Goal: Browse casually: Explore the website without a specific task or goal

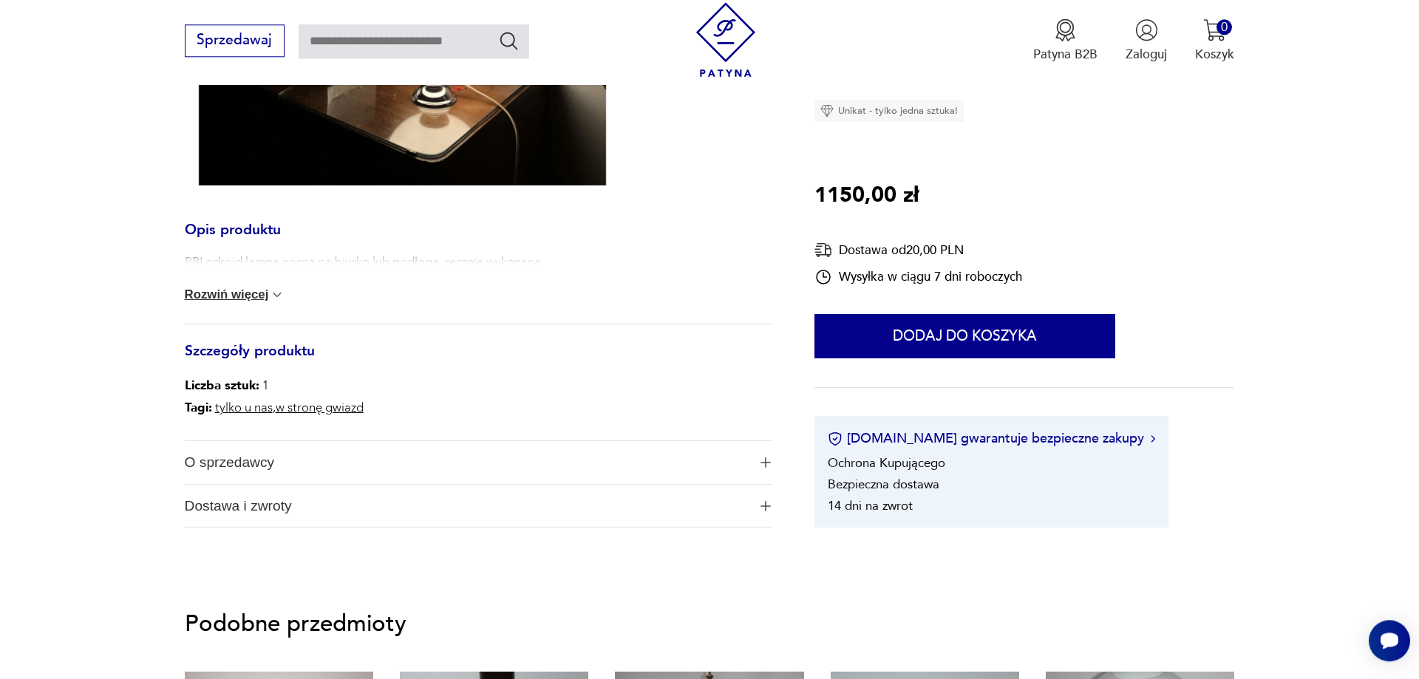
scroll to position [603, 0]
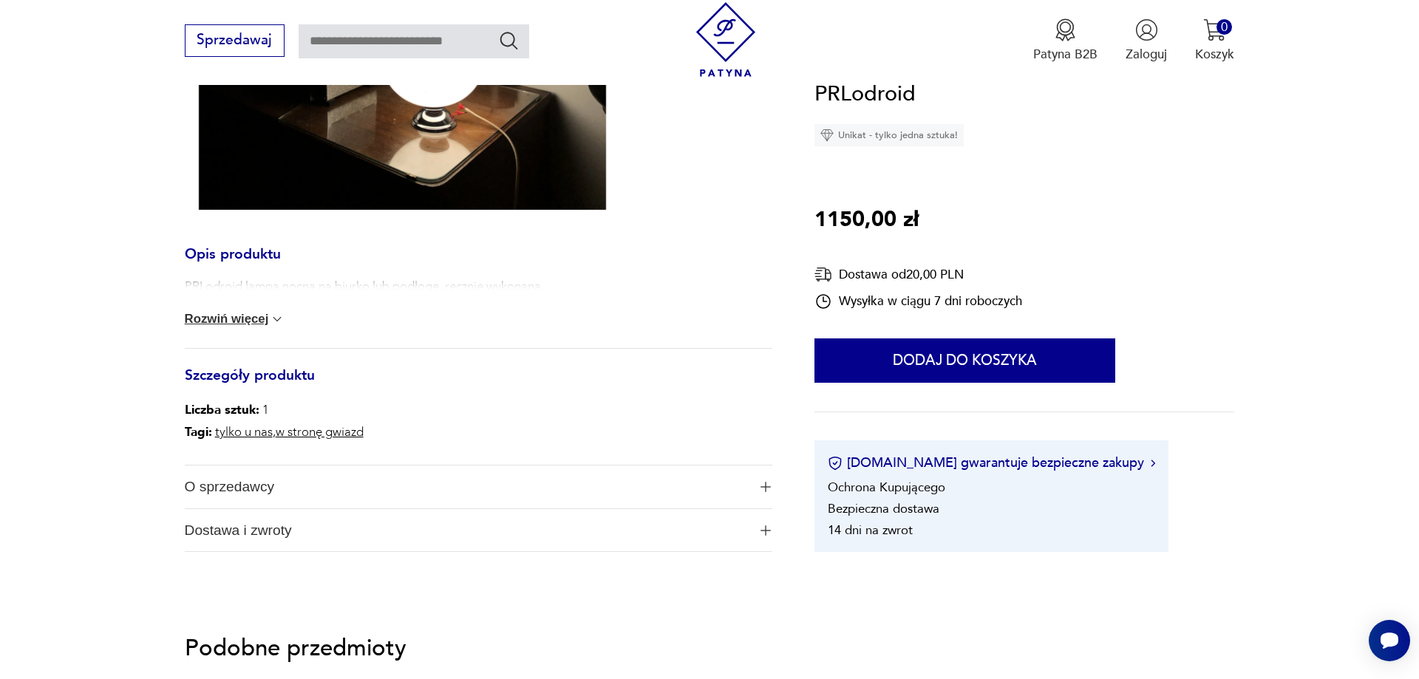
click at [261, 321] on button "Rozwiń więcej" at bounding box center [235, 319] width 101 height 15
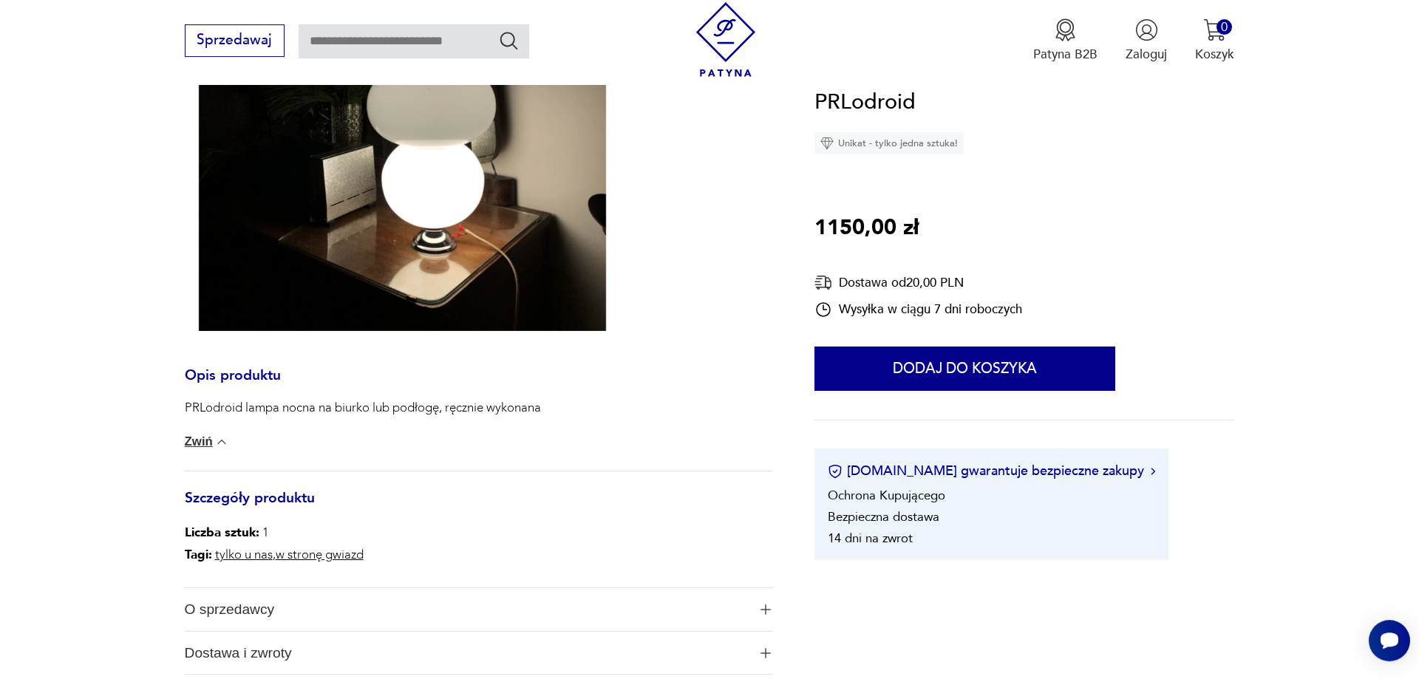
scroll to position [377, 0]
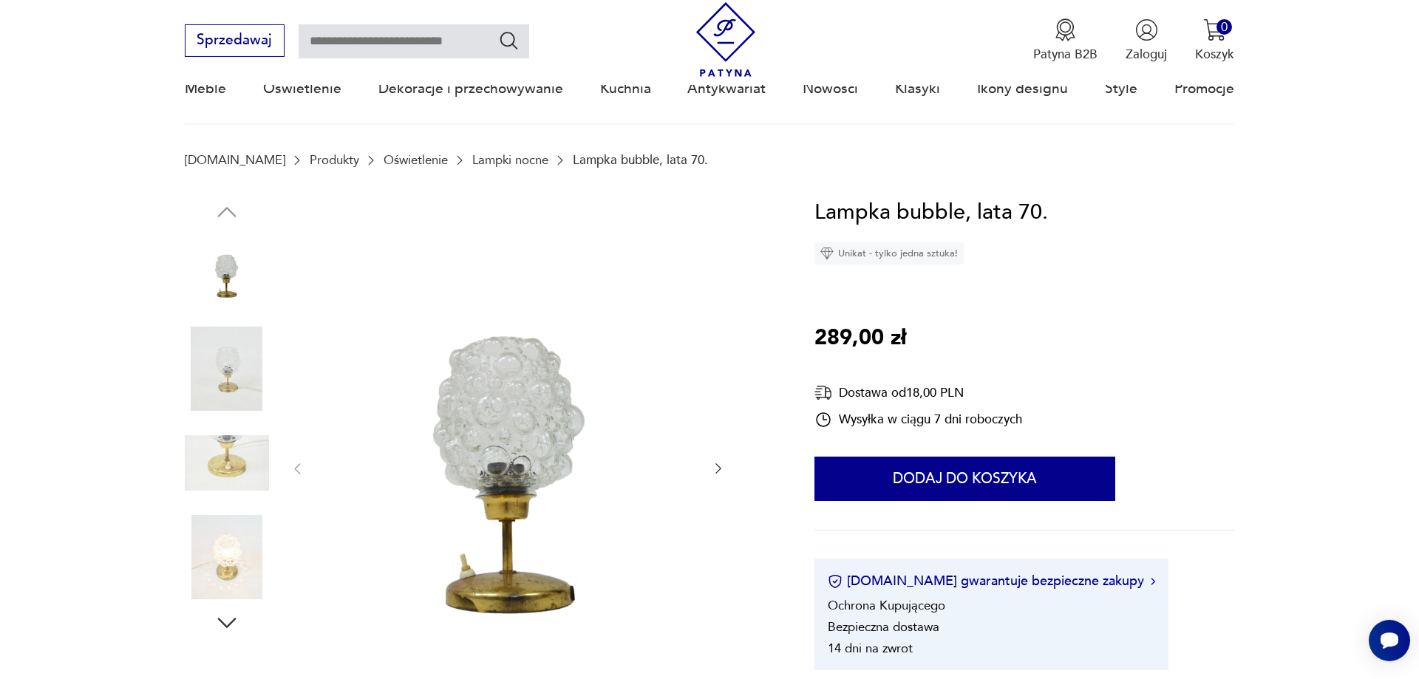
scroll to position [151, 0]
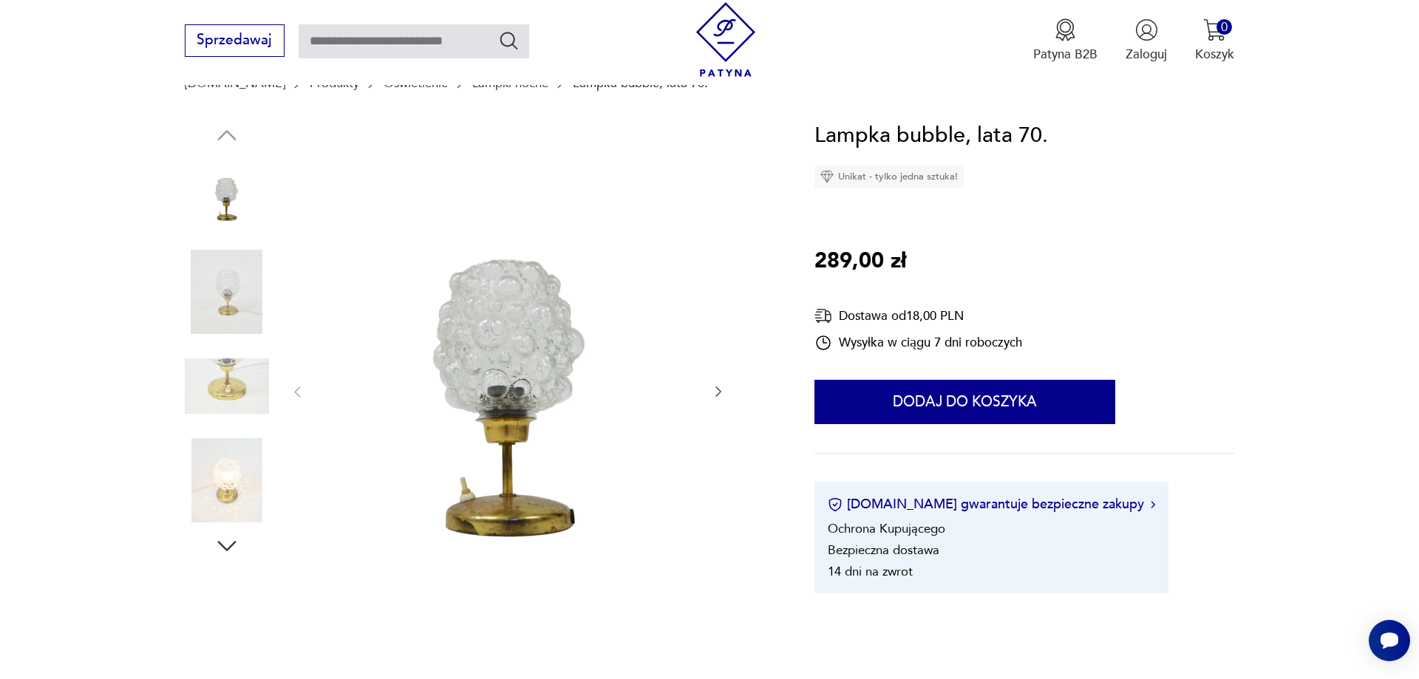
click at [237, 495] on img at bounding box center [227, 480] width 84 height 84
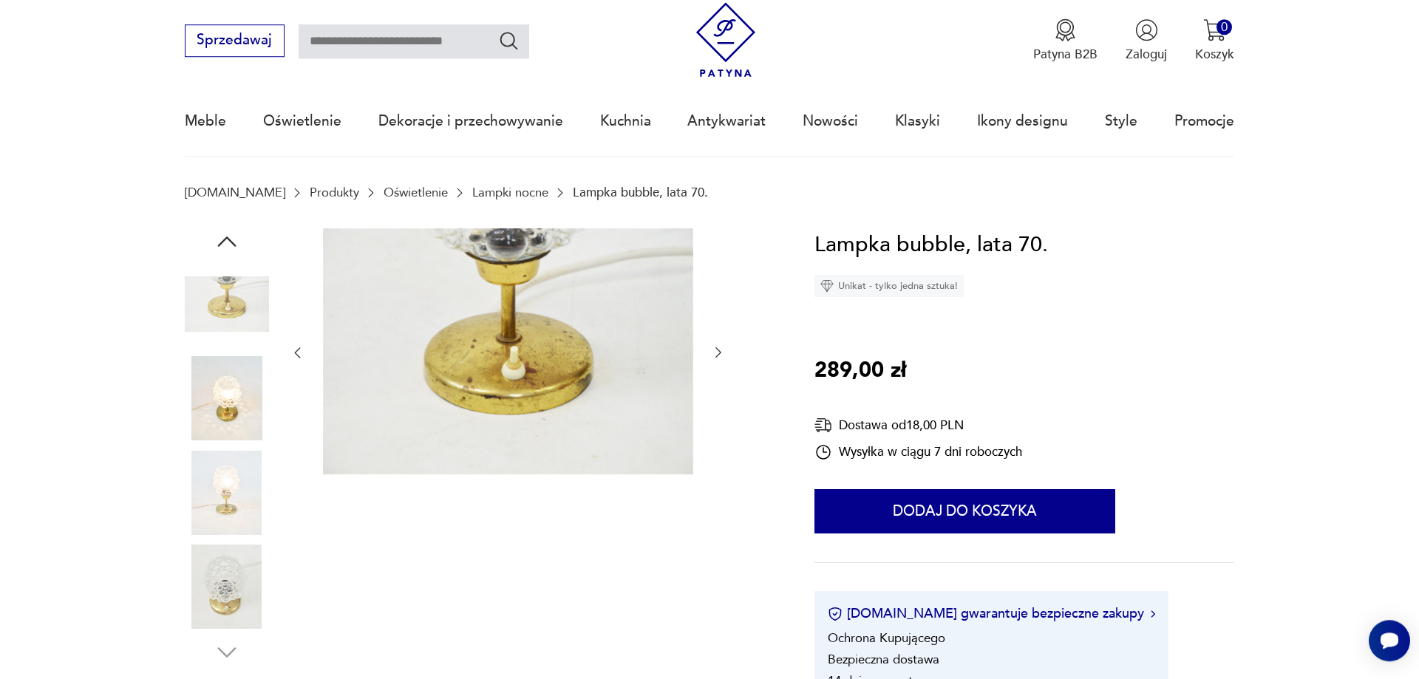
scroll to position [0, 0]
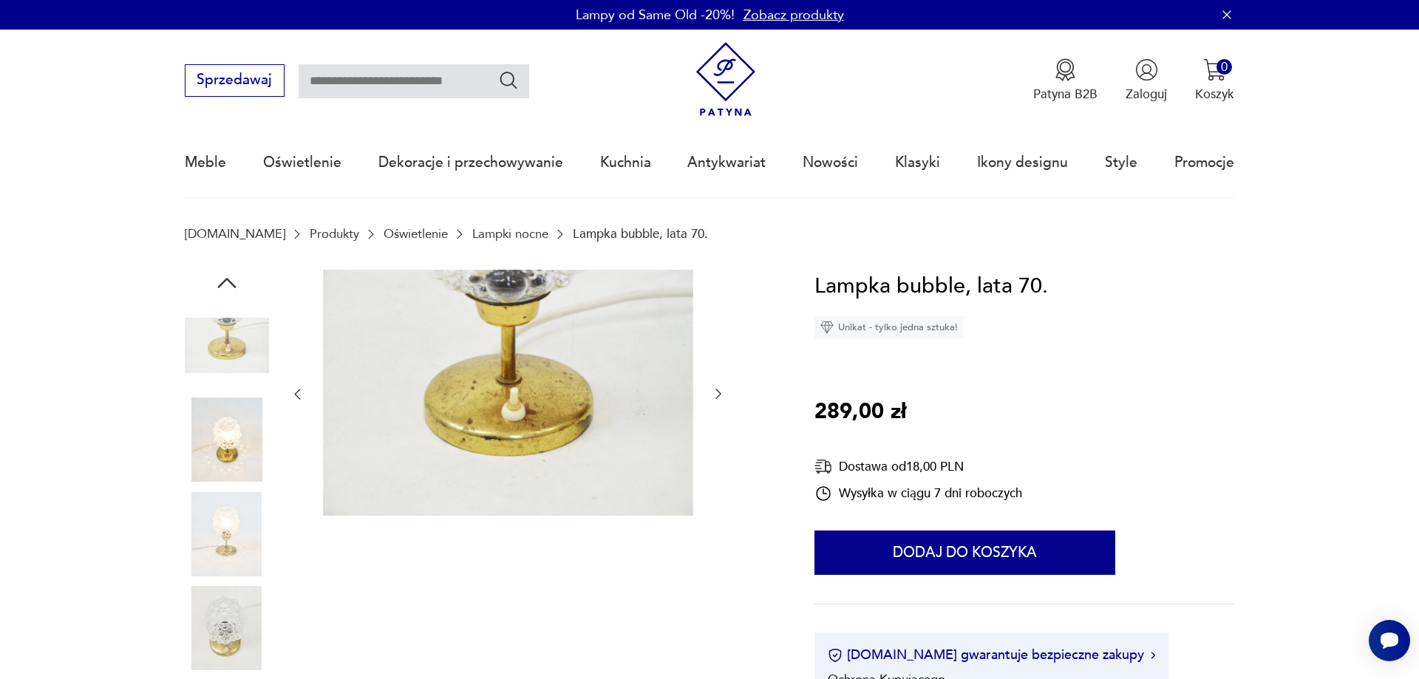
click at [246, 455] on img at bounding box center [227, 440] width 84 height 84
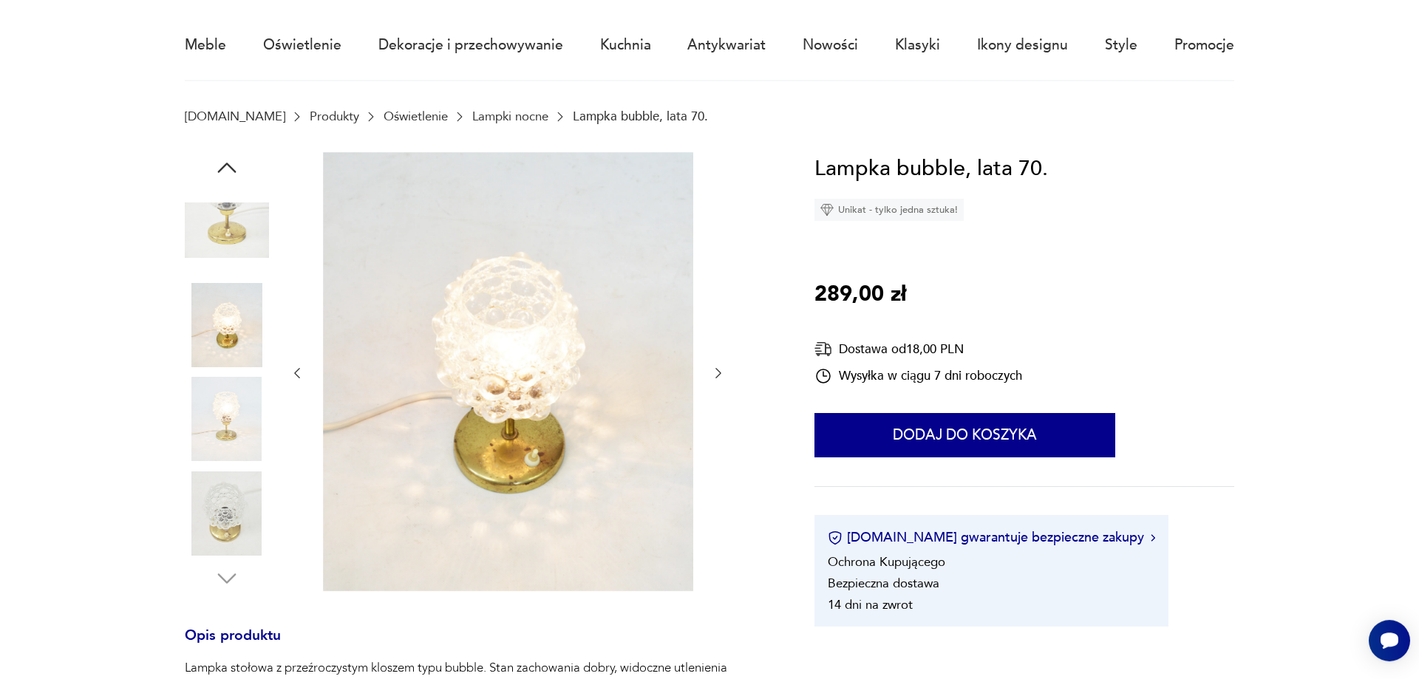
scroll to position [151, 0]
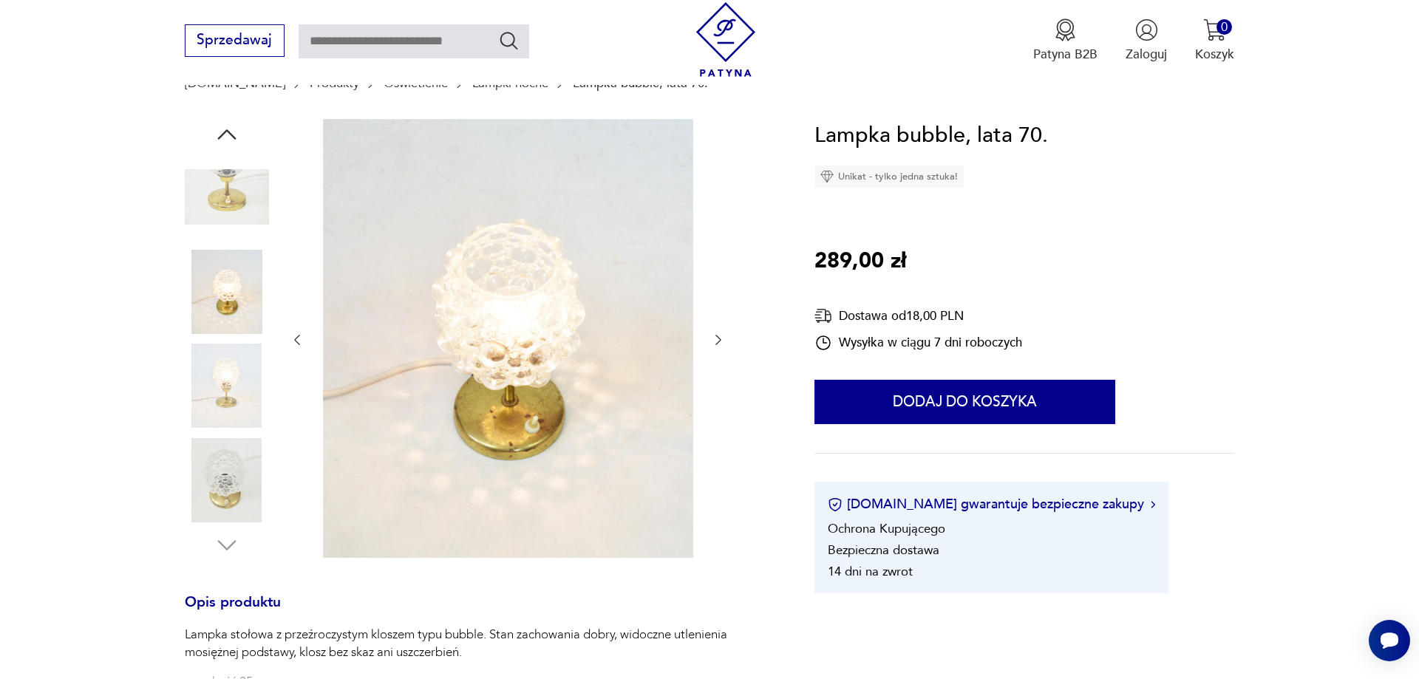
click at [219, 398] on img at bounding box center [227, 386] width 84 height 84
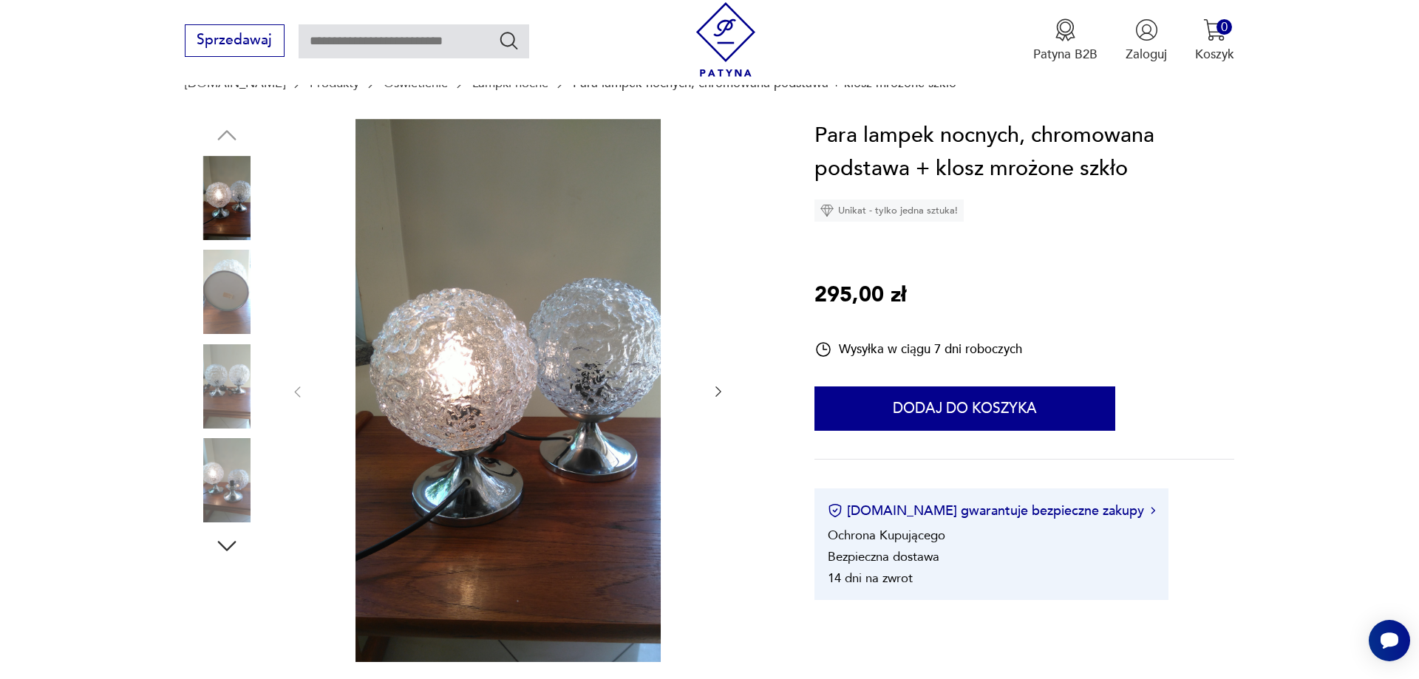
click at [223, 483] on img at bounding box center [227, 480] width 84 height 84
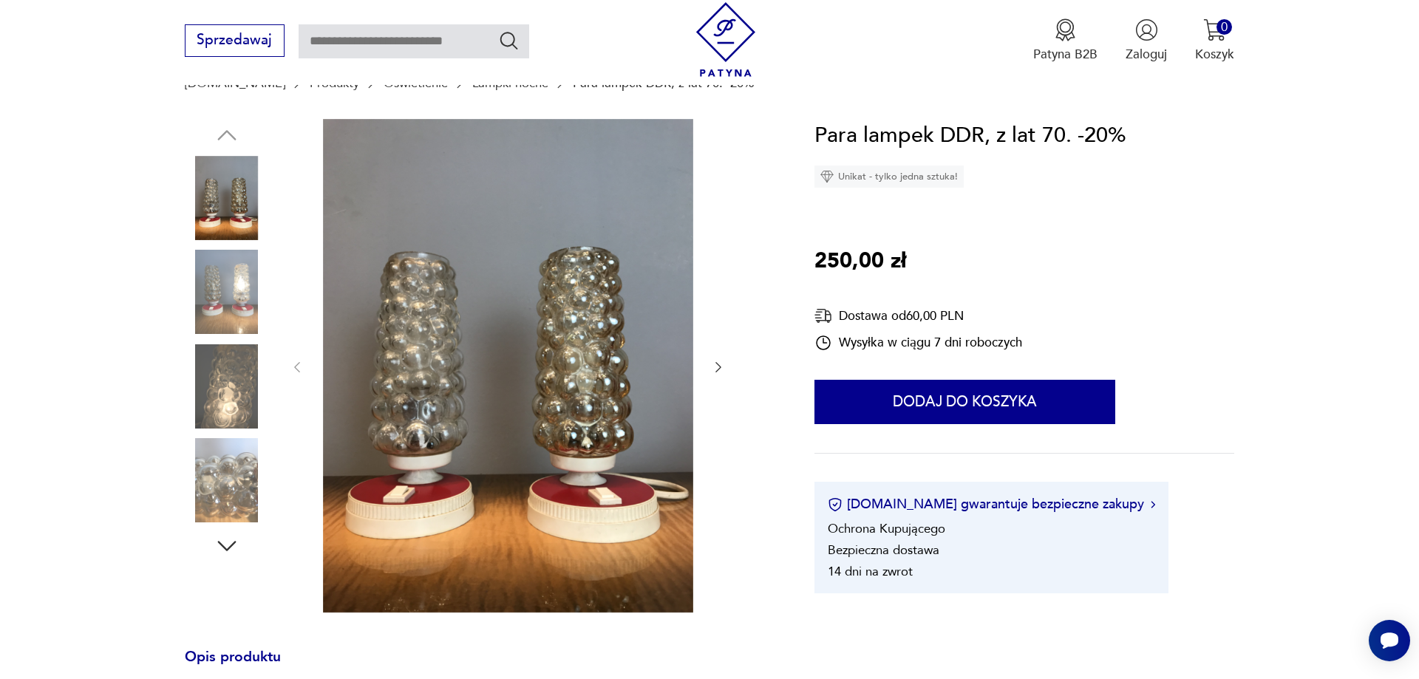
click at [232, 284] on img at bounding box center [227, 292] width 84 height 84
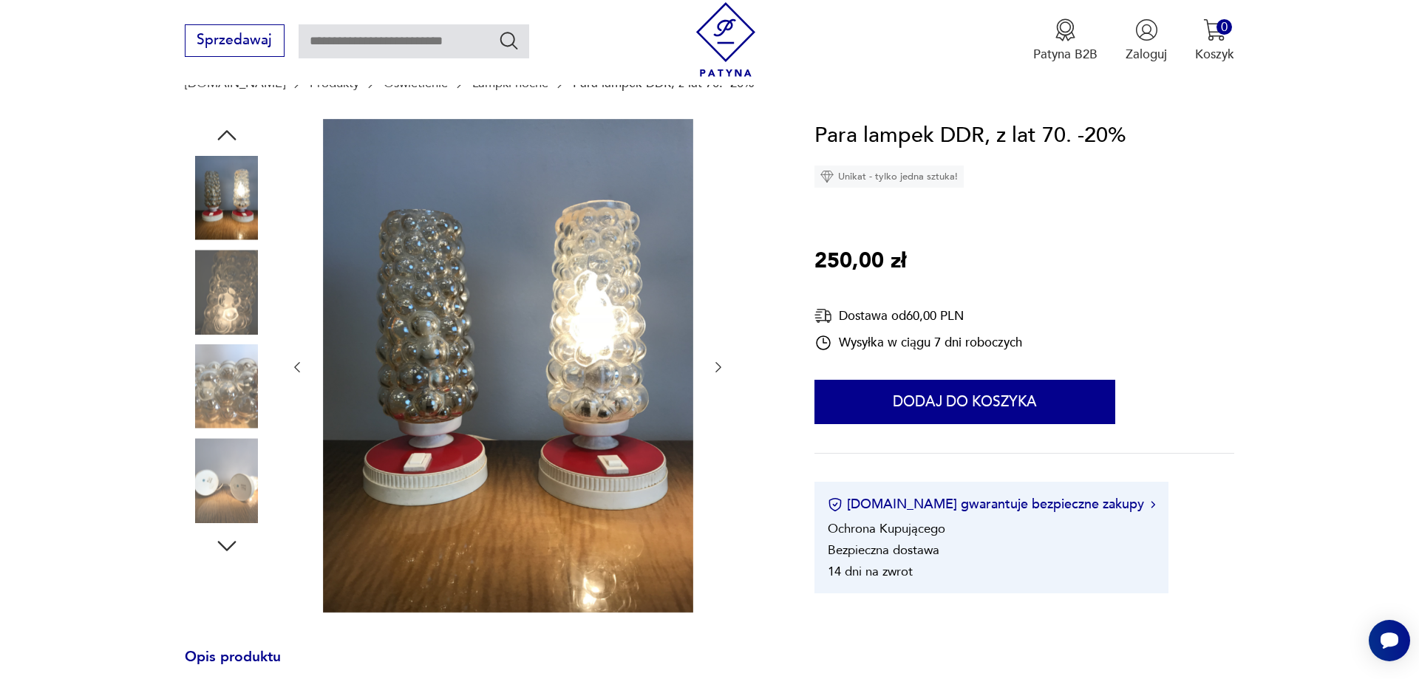
click at [236, 304] on img at bounding box center [227, 292] width 84 height 84
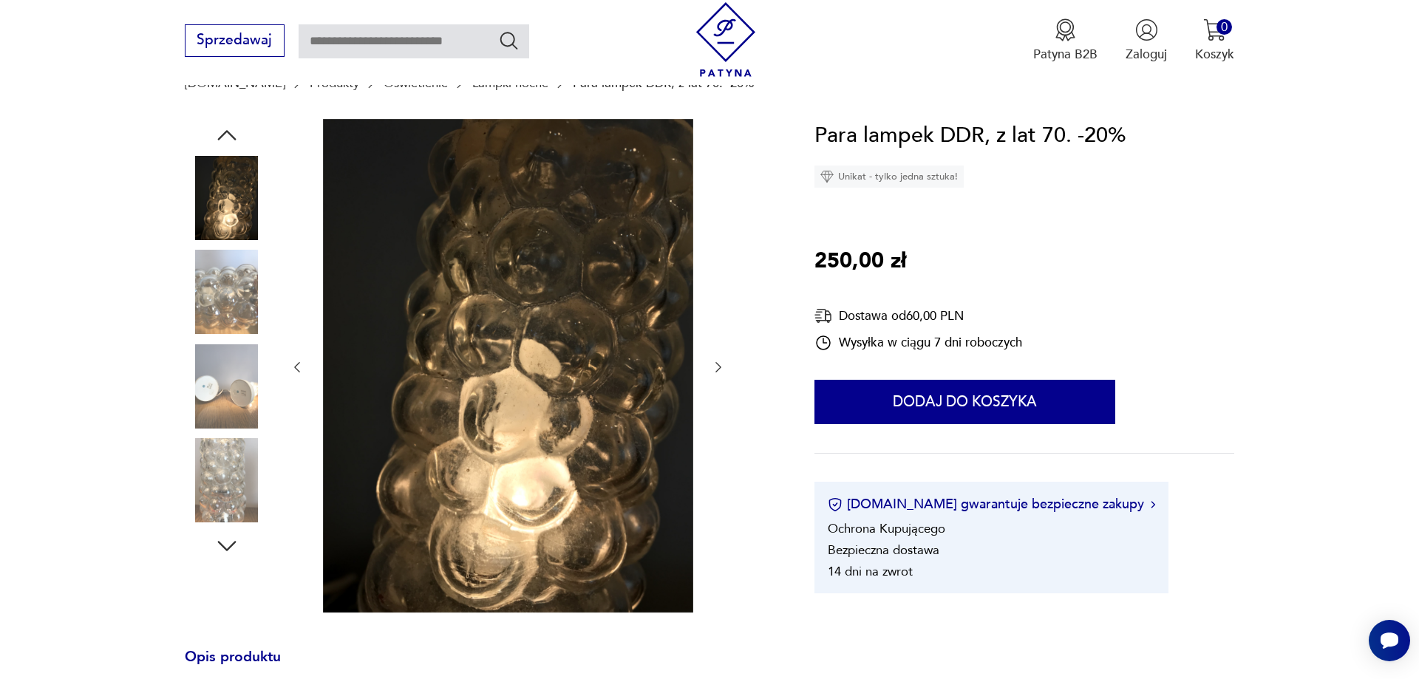
click at [236, 304] on img at bounding box center [227, 292] width 84 height 84
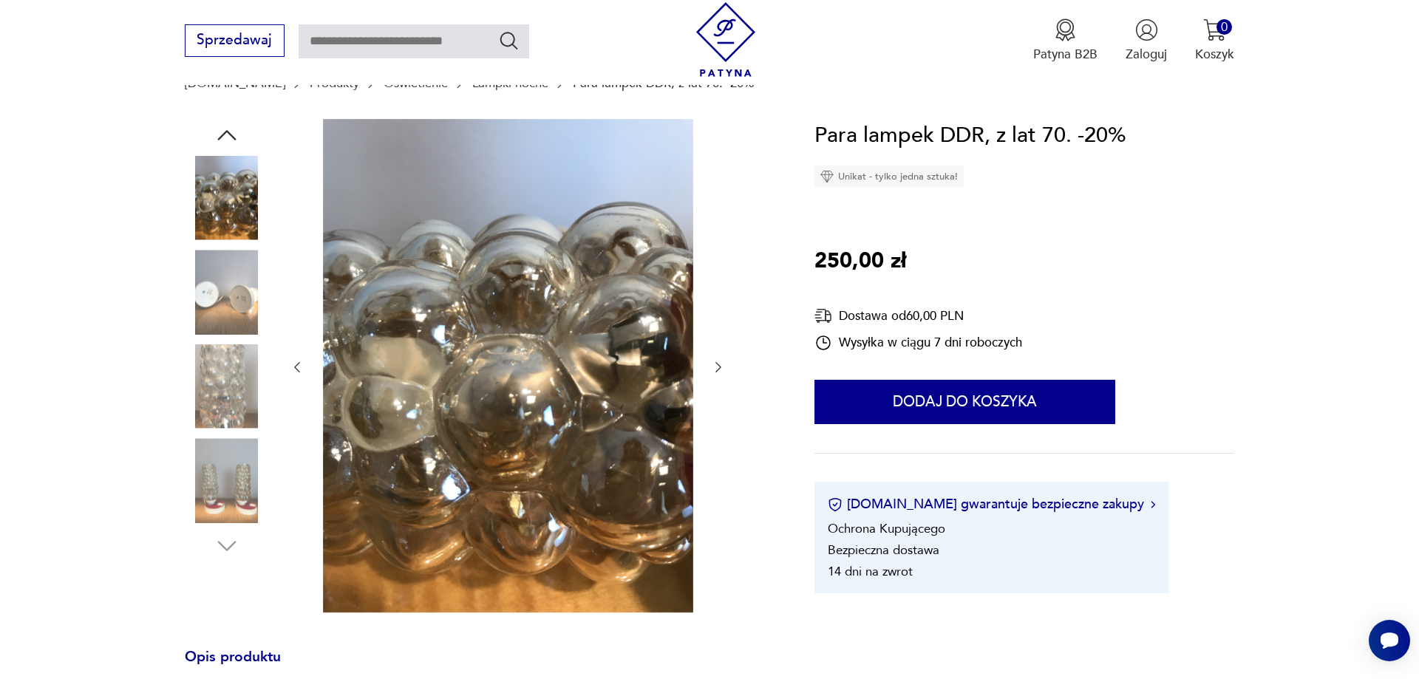
click at [236, 304] on img at bounding box center [227, 292] width 84 height 84
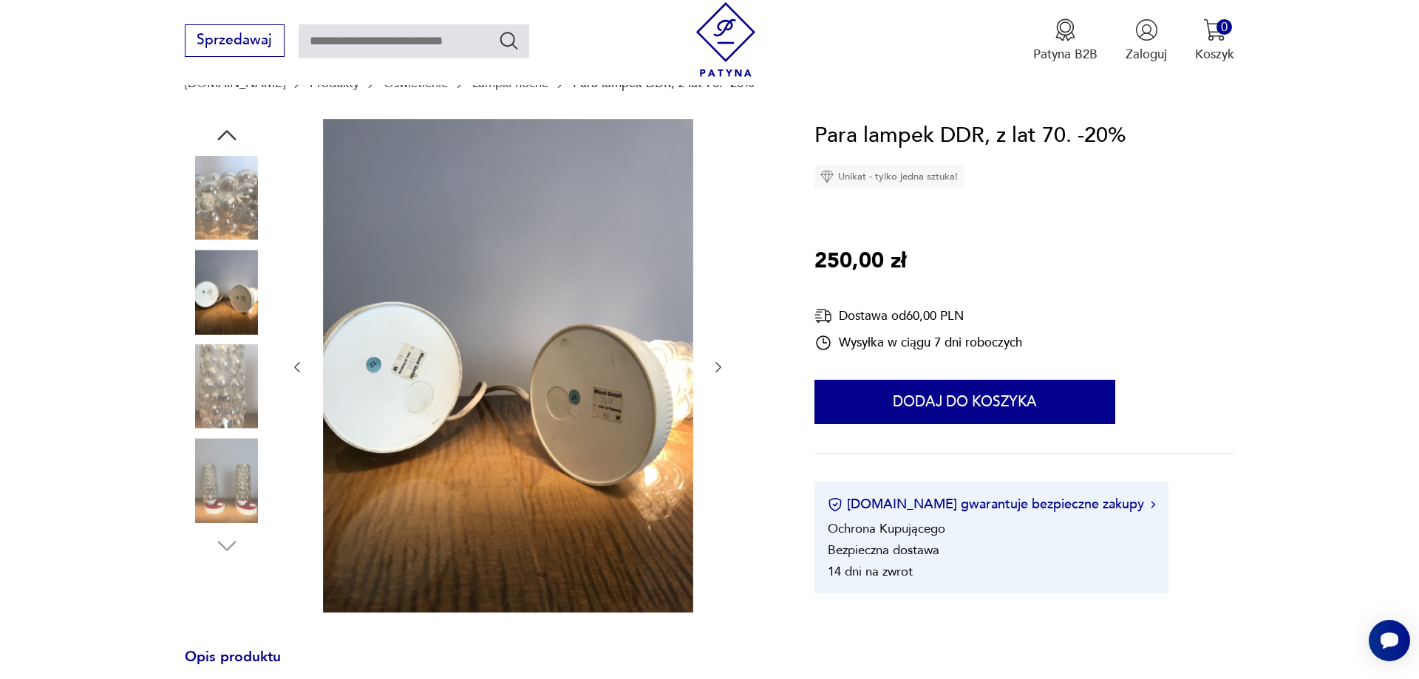
click at [230, 324] on img at bounding box center [227, 292] width 84 height 84
click at [234, 367] on img at bounding box center [227, 386] width 84 height 84
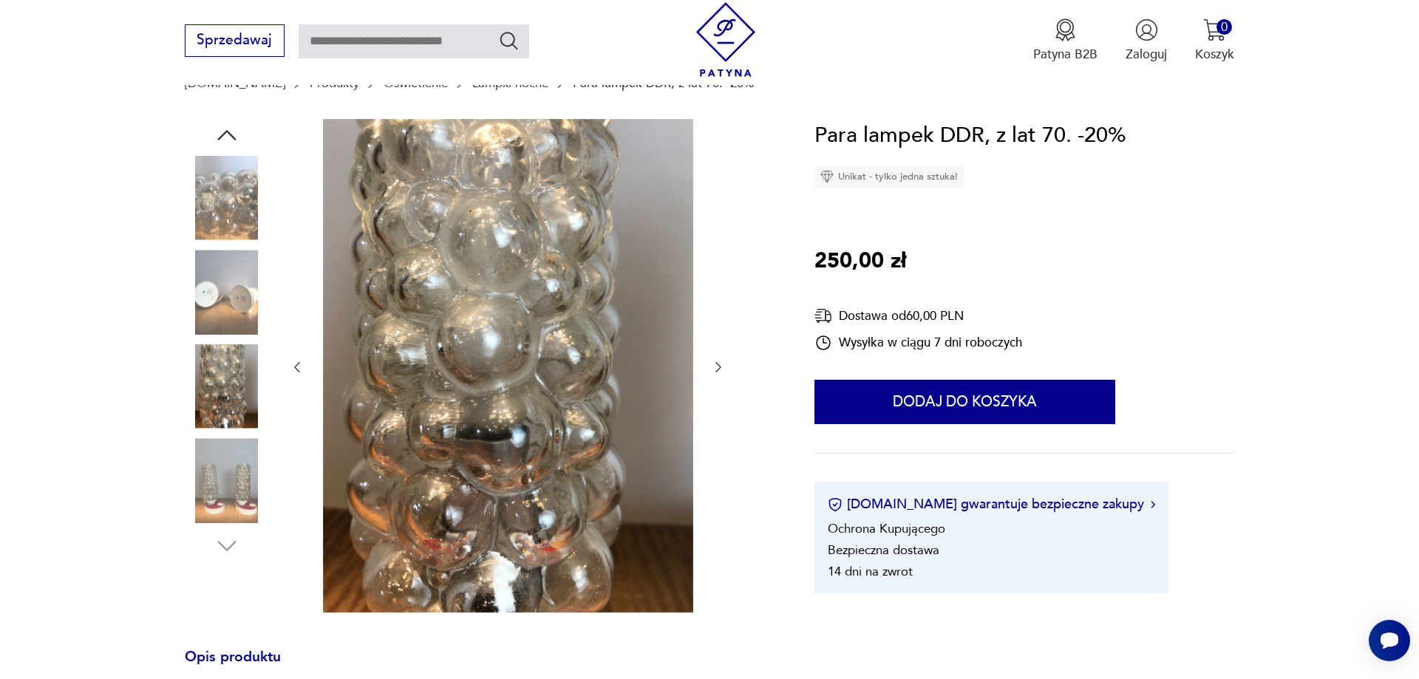
click at [216, 460] on img at bounding box center [227, 480] width 84 height 84
